Goal: Information Seeking & Learning: Check status

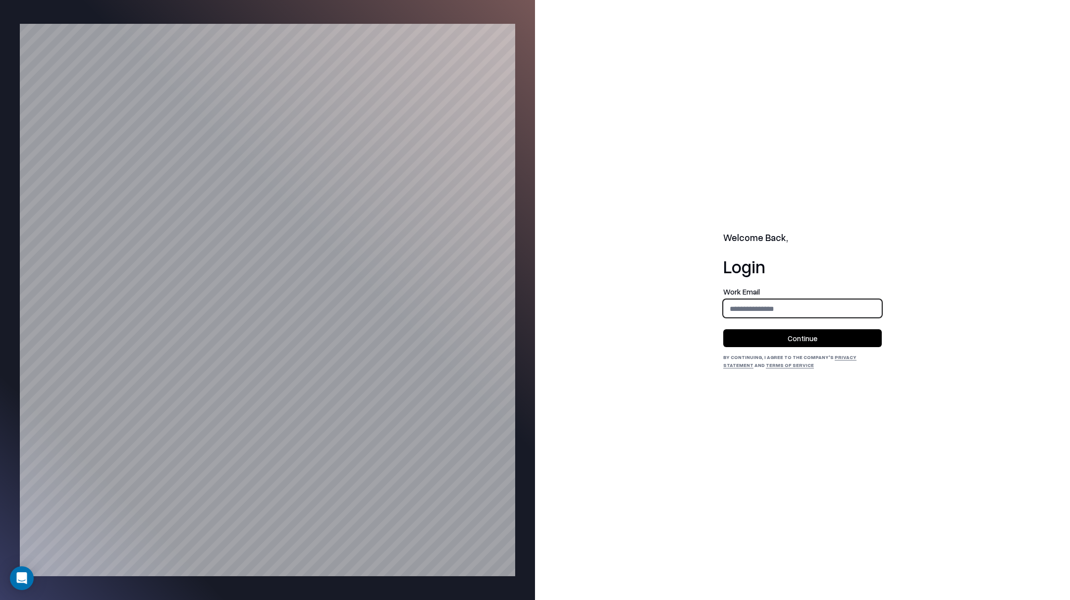
click at [777, 301] on input "email" at bounding box center [803, 308] width 158 height 18
type input "**********"
click at [798, 341] on button "Continue" at bounding box center [802, 338] width 159 height 18
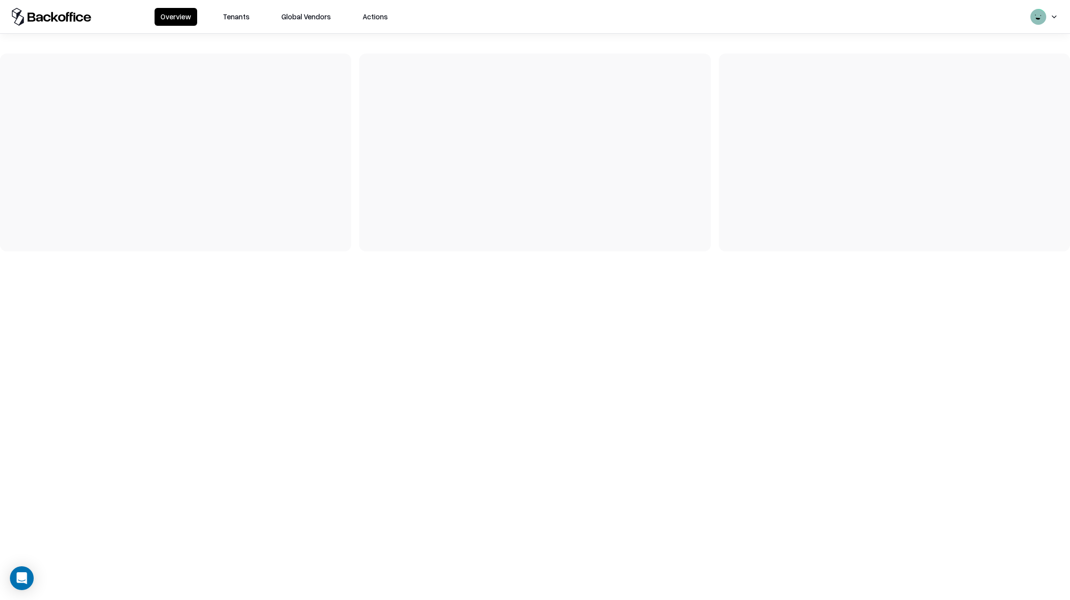
click at [240, 20] on button "Tenants" at bounding box center [236, 17] width 39 height 18
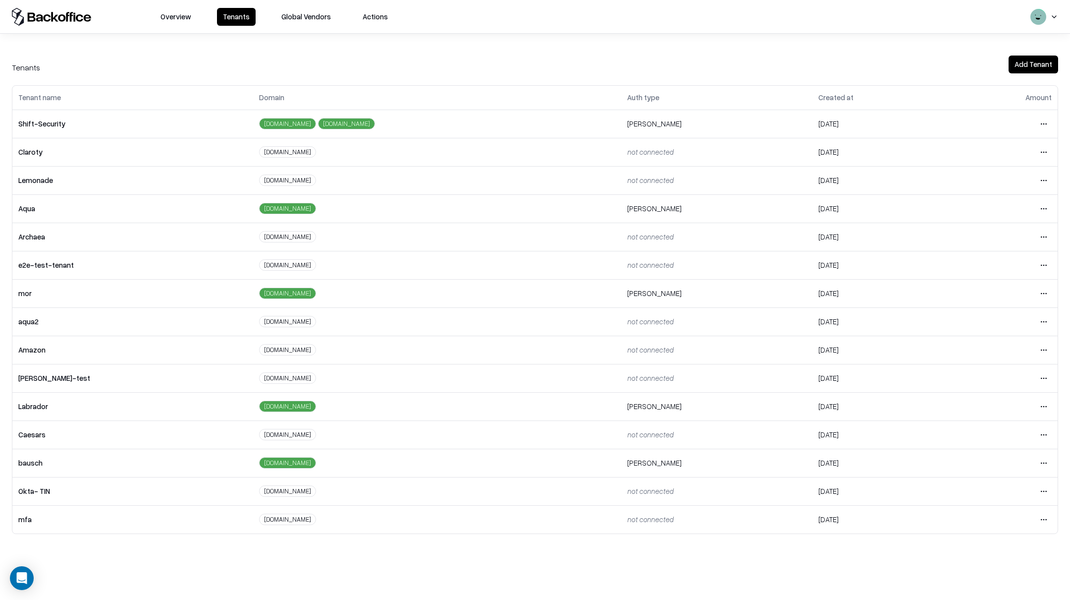
click at [1047, 460] on html "Overview Tenants Global Vendors Actions Tenants Add Tenant Tenant name Domain A…" at bounding box center [535, 300] width 1070 height 600
click at [981, 551] on div "Login to tenant" at bounding box center [1001, 547] width 107 height 20
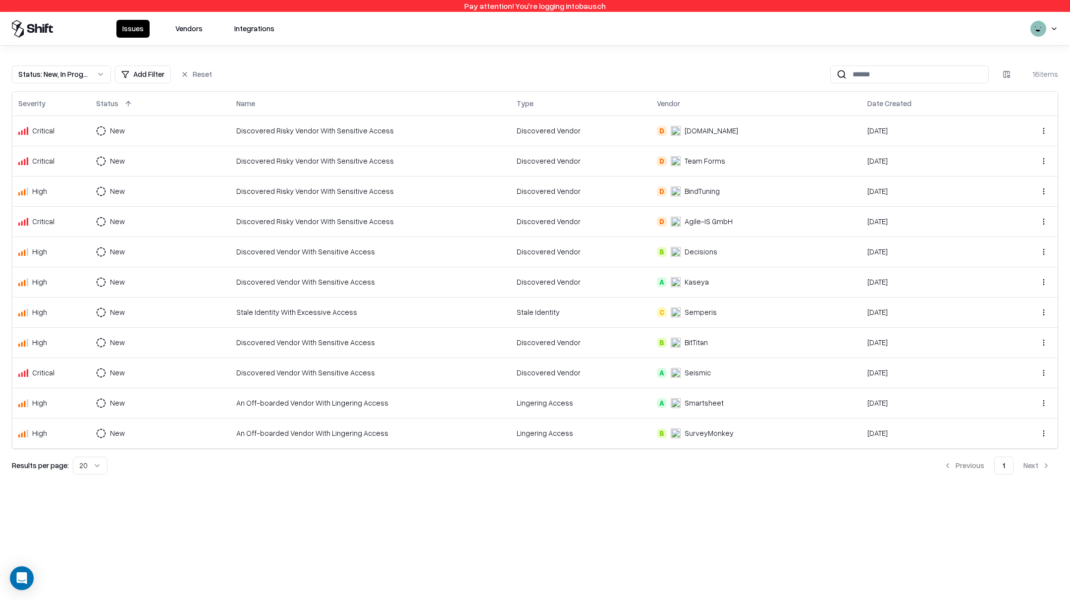
click at [83, 77] on div "Status : New, In Progress" at bounding box center [53, 74] width 70 height 10
click at [44, 167] on div "Draft" at bounding box center [38, 172] width 16 height 10
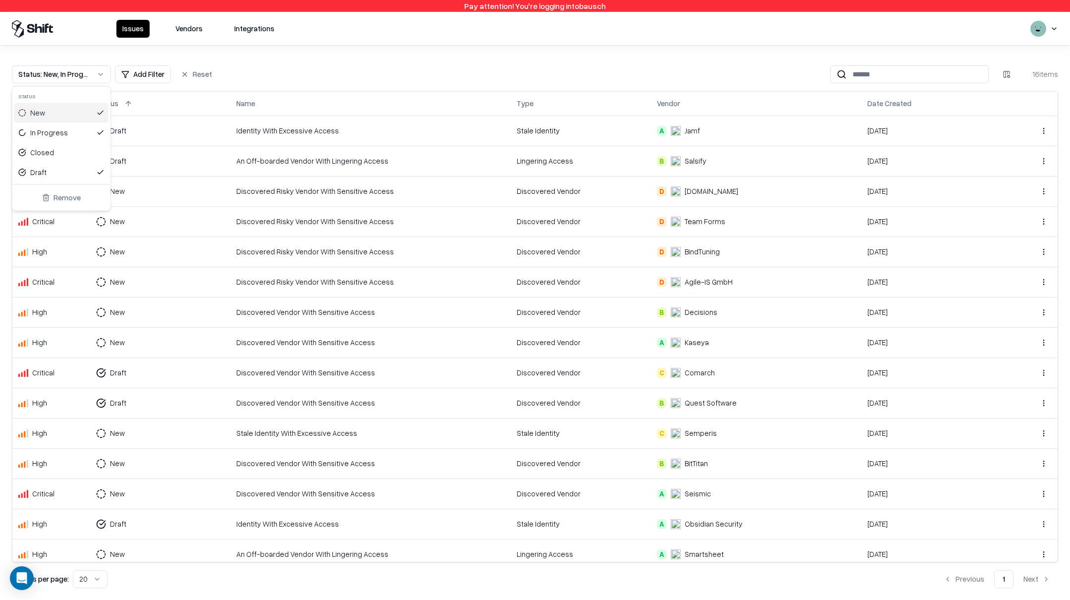
drag, startPoint x: 61, startPoint y: 117, endPoint x: 57, endPoint y: 122, distance: 6.7
click at [60, 118] on div "New" at bounding box center [61, 113] width 94 height 20
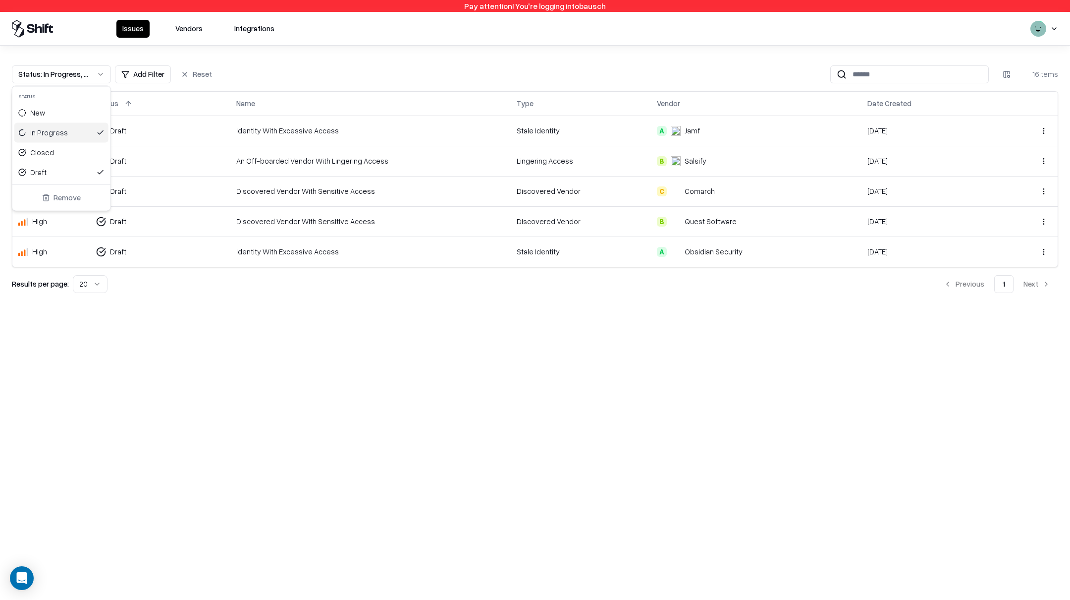
click at [56, 126] on div "In Progress" at bounding box center [61, 133] width 94 height 20
drag, startPoint x: 495, startPoint y: 291, endPoint x: 415, endPoint y: 266, distance: 83.8
click at [495, 291] on html "Pay attention! You're logging into bausch Issues Vendors Integrations Status : …" at bounding box center [535, 300] width 1070 height 600
click at [251, 218] on div "Discovered Vendor With Sensitive Access" at bounding box center [370, 221] width 269 height 10
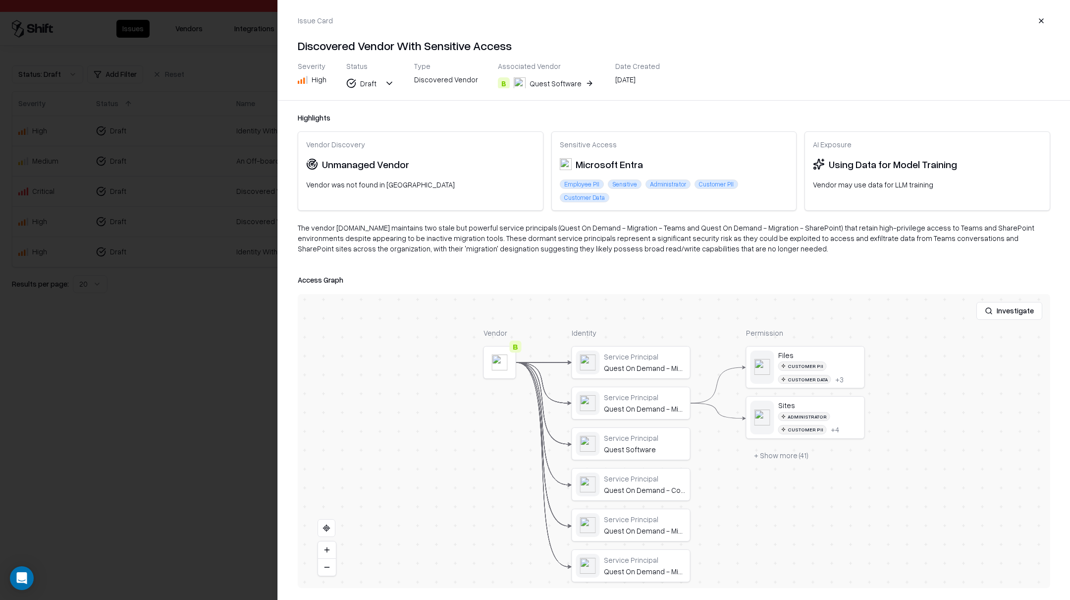
click at [552, 84] on div "Quest Software" at bounding box center [556, 83] width 52 height 10
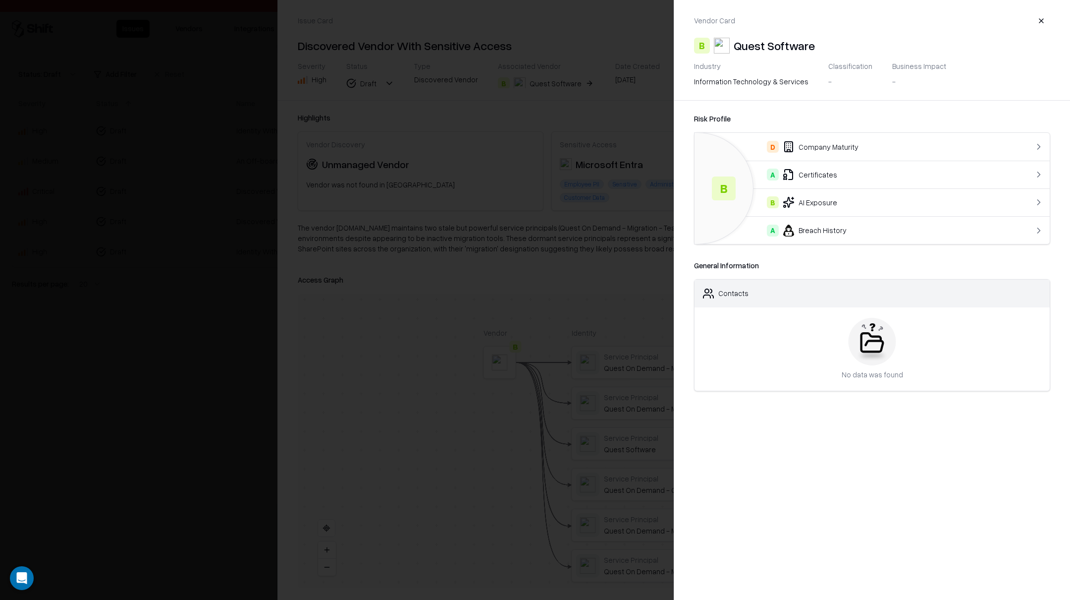
click at [826, 205] on div "B AI Exposure" at bounding box center [852, 202] width 299 height 12
click at [1038, 19] on button "button" at bounding box center [1042, 21] width 18 height 18
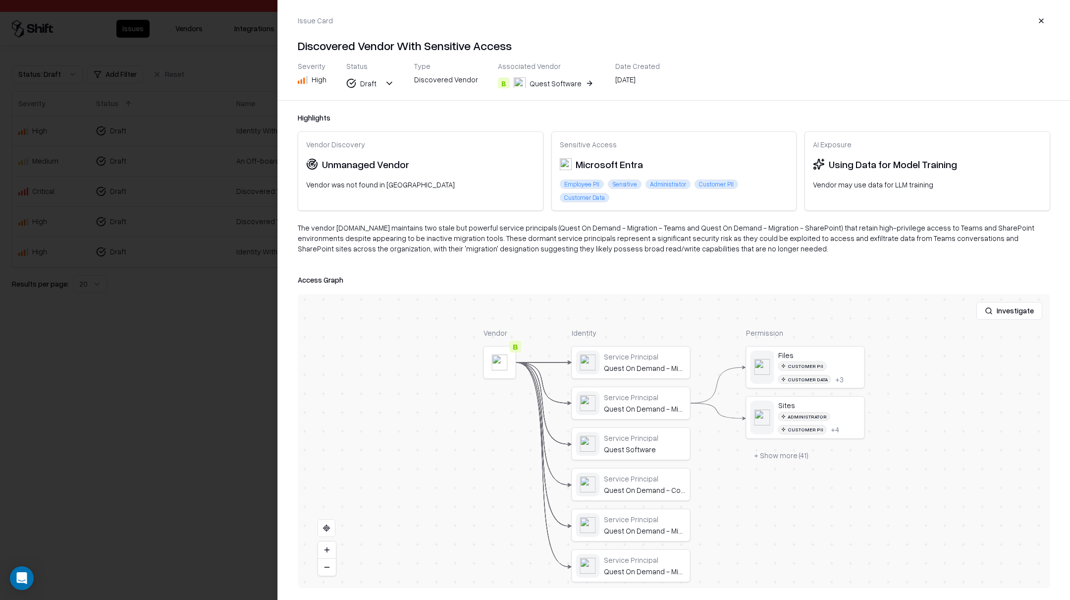
drag, startPoint x: 243, startPoint y: 326, endPoint x: 249, endPoint y: 318, distance: 10.3
click at [244, 326] on div at bounding box center [535, 300] width 1070 height 600
